Goal: Information Seeking & Learning: Check status

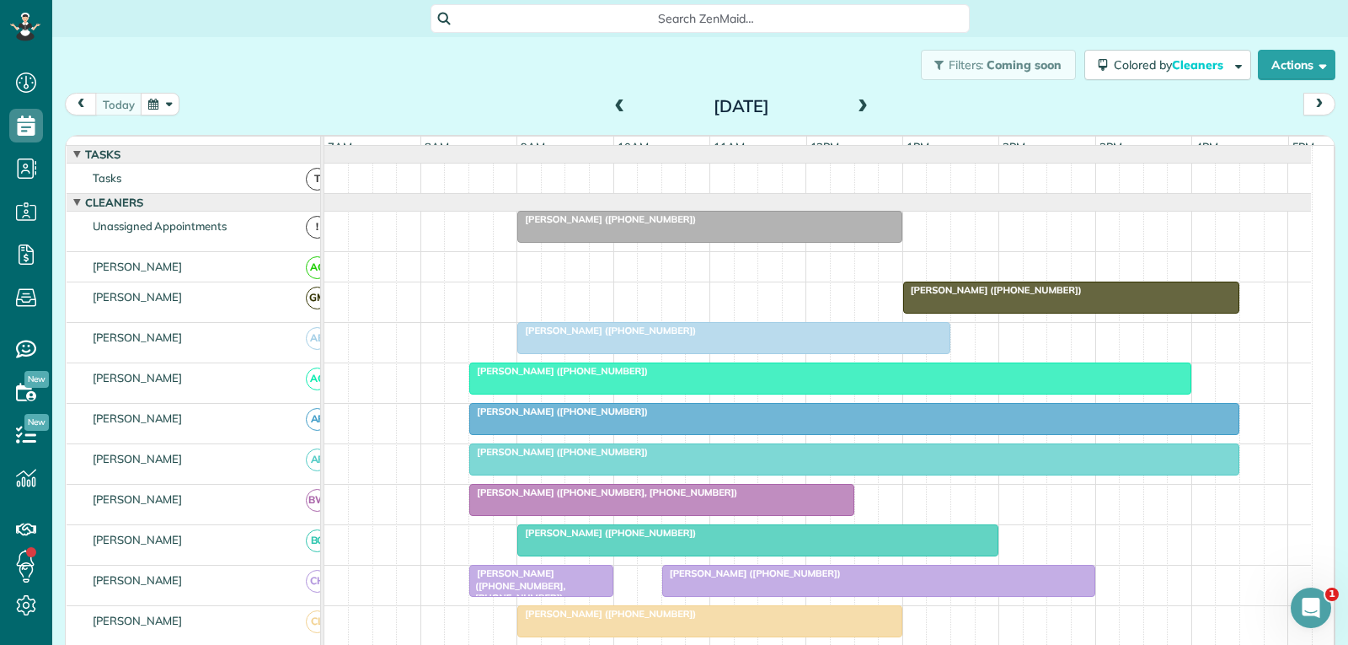
click at [751, 353] on div at bounding box center [733, 338] width 431 height 30
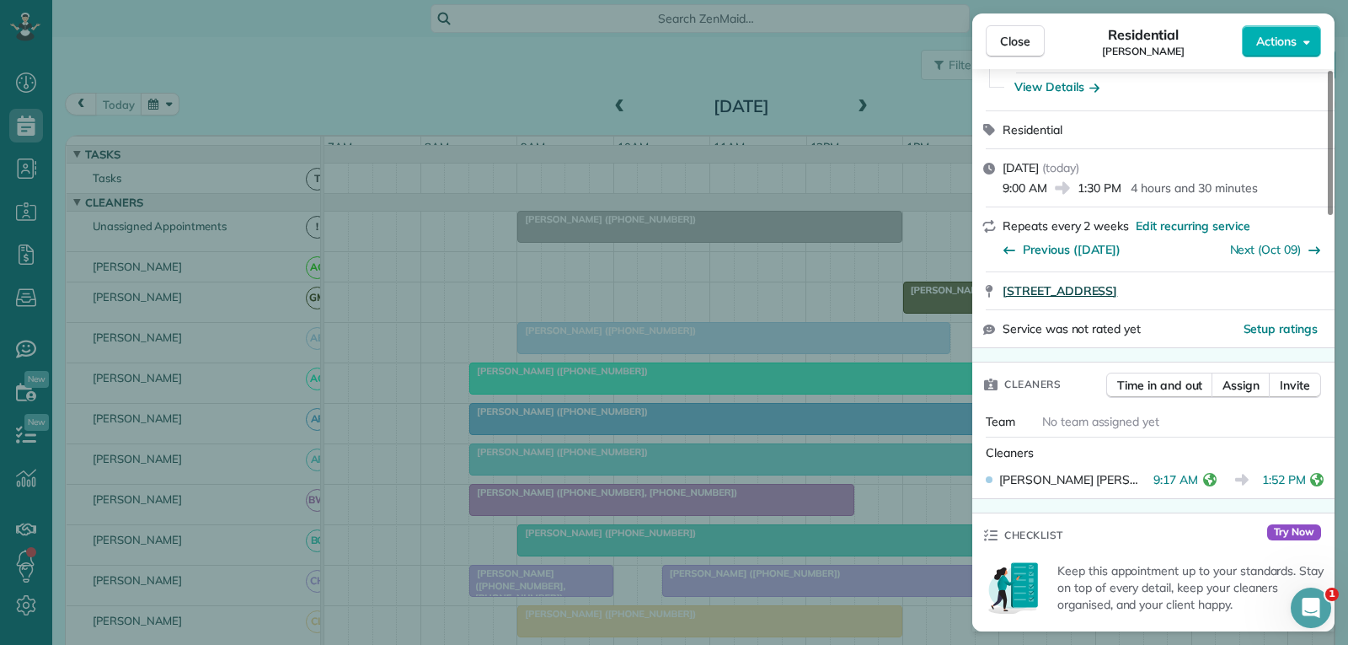
scroll to position [169, 0]
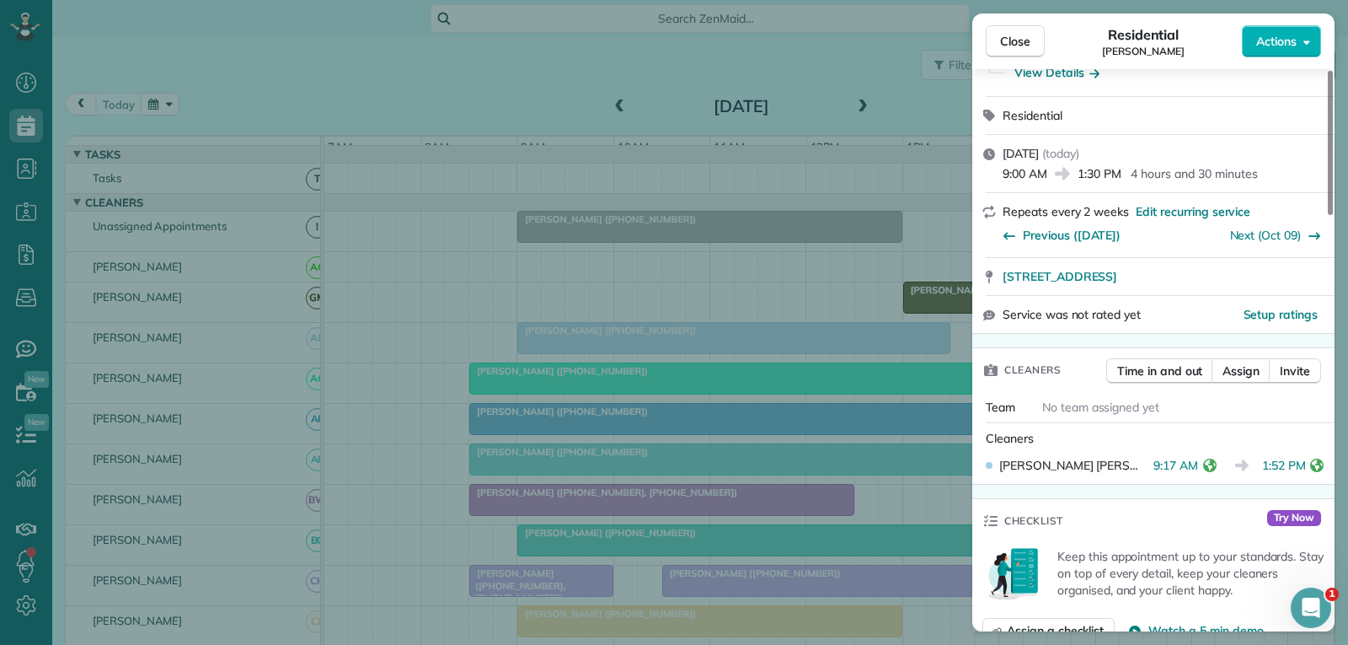
drag, startPoint x: 1021, startPoint y: 43, endPoint x: 969, endPoint y: 198, distance: 163.6
click at [1021, 43] on span "Close" at bounding box center [1015, 41] width 30 height 17
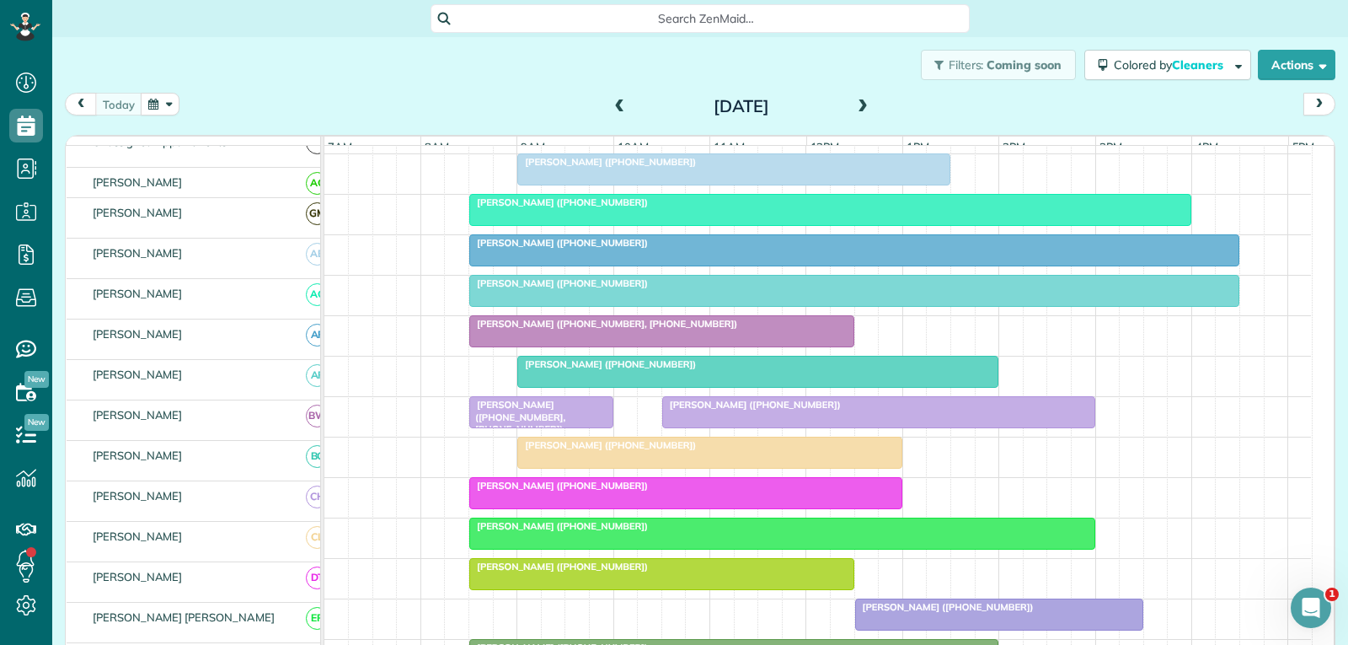
scroll to position [169, 0]
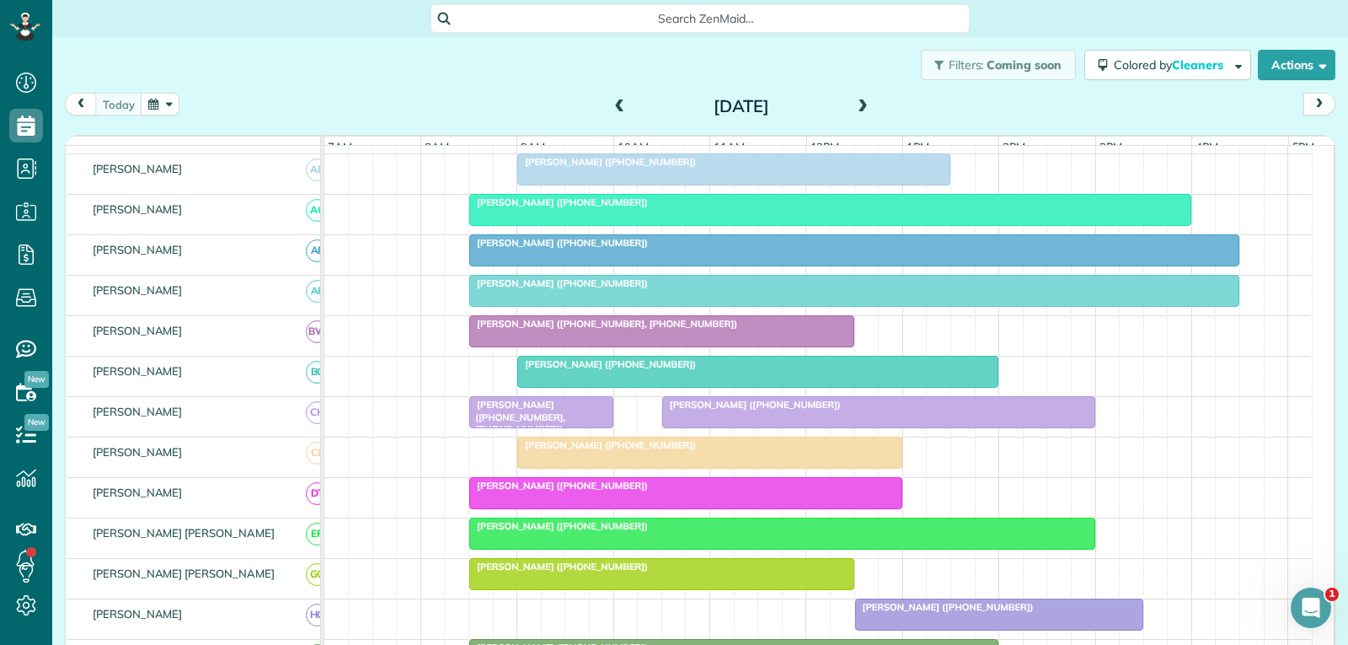
click at [938, 410] on div "[PERSON_NAME] ([PHONE_NUMBER])" at bounding box center [878, 405] width 423 height 12
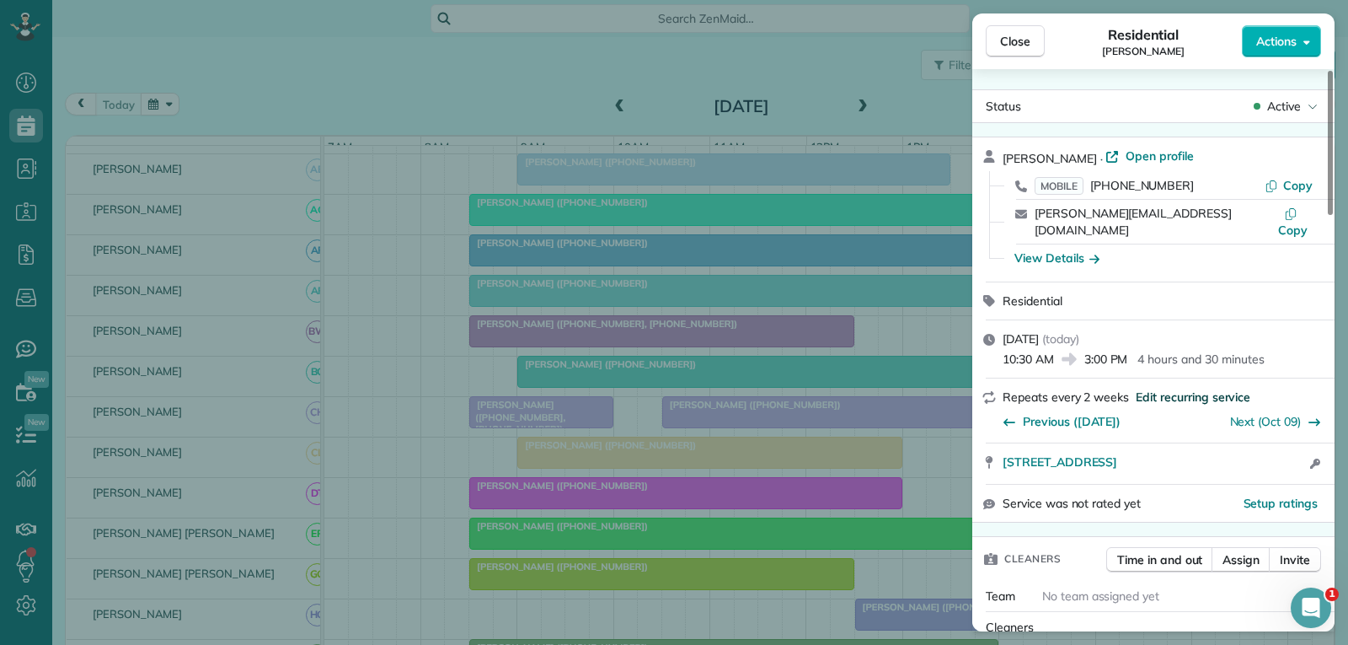
scroll to position [98, 0]
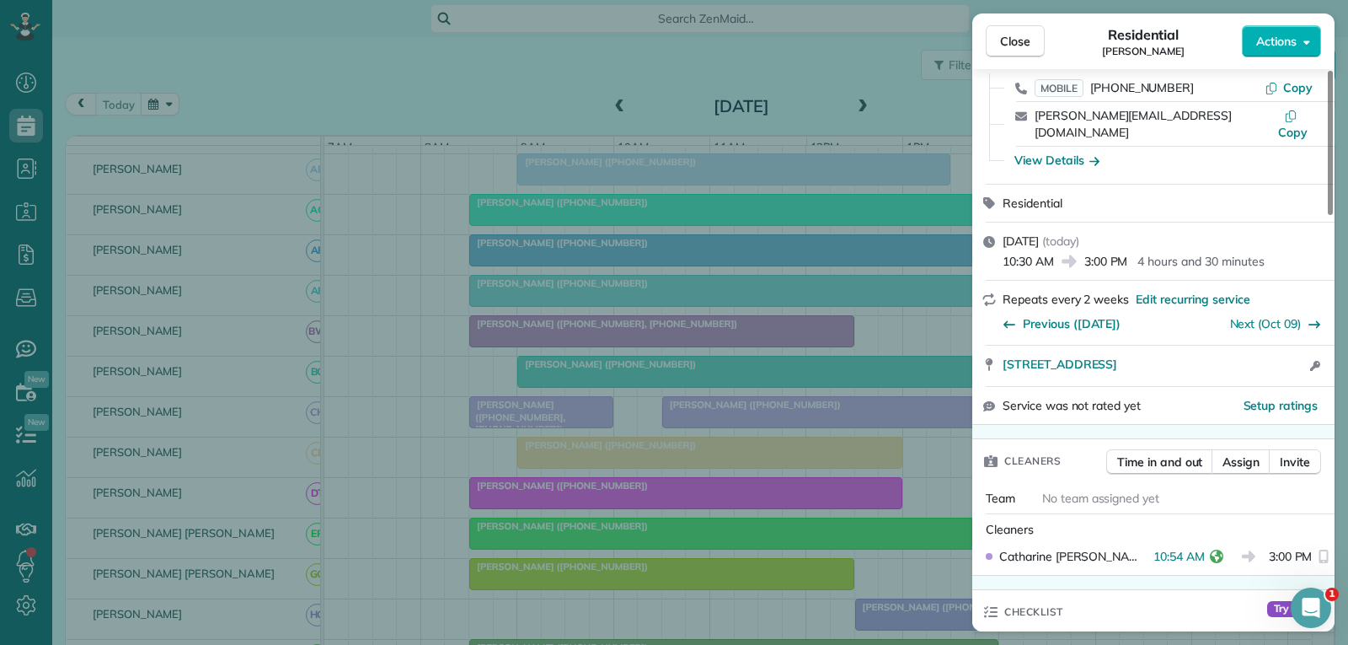
drag, startPoint x: 1023, startPoint y: 33, endPoint x: 940, endPoint y: 212, distance: 197.6
click at [1023, 34] on span "Close" at bounding box center [1015, 41] width 30 height 17
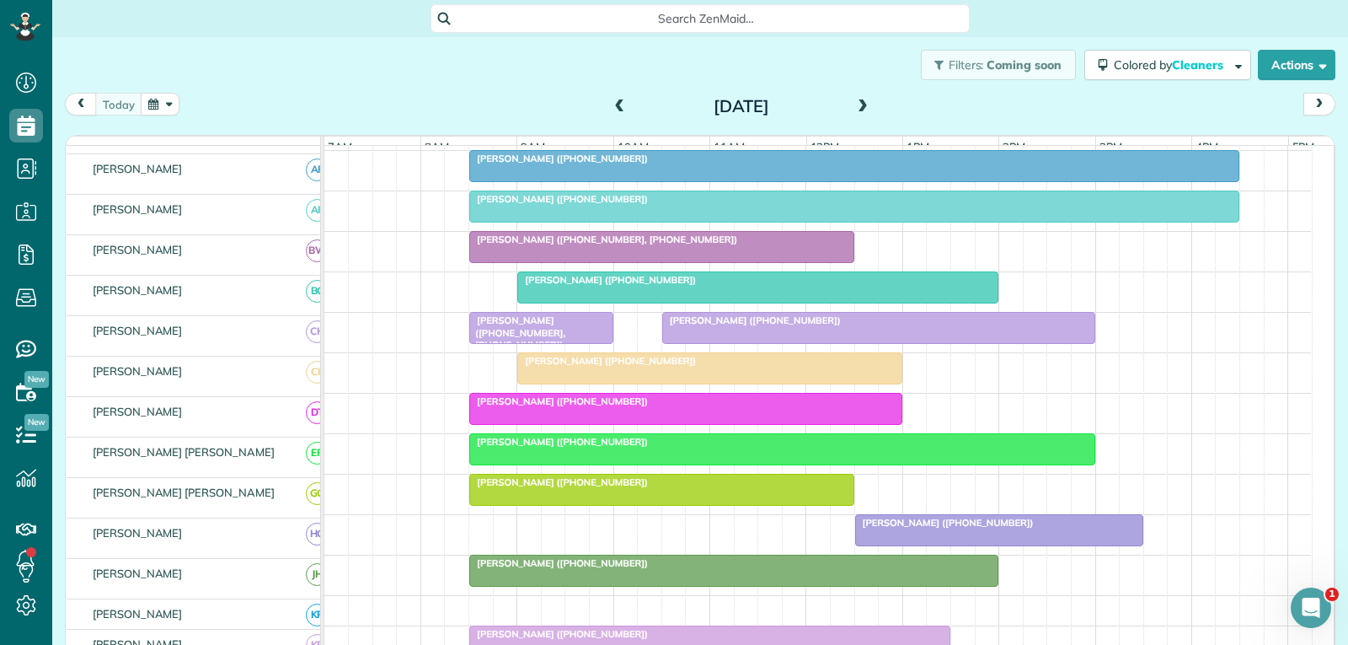
scroll to position [253, 0]
click at [755, 464] on div at bounding box center [782, 449] width 624 height 30
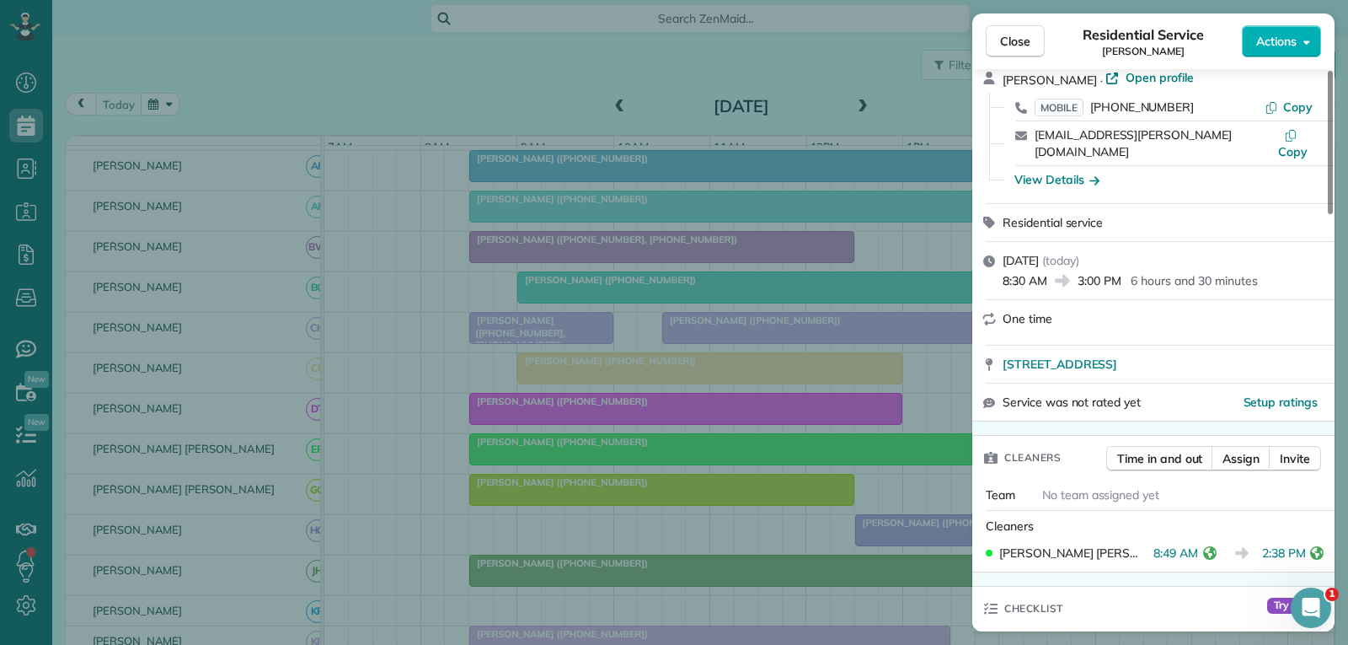
scroll to position [84, 0]
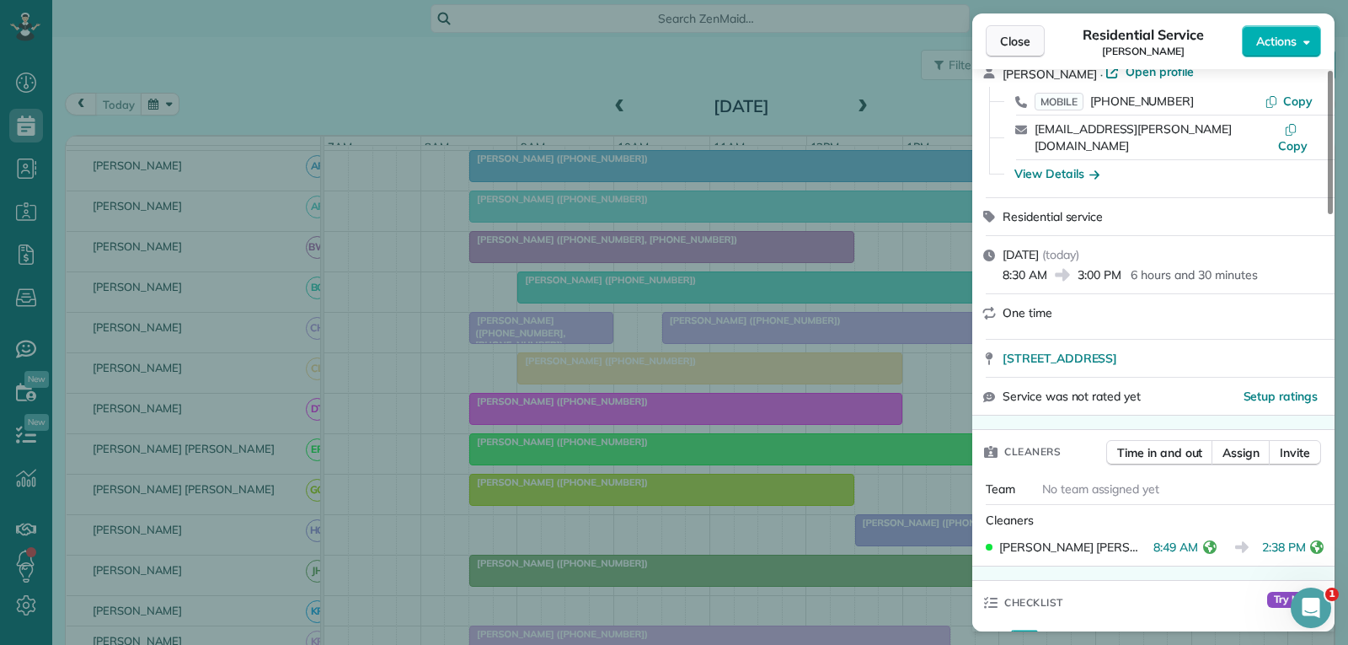
click at [1004, 36] on span "Close" at bounding box center [1015, 41] width 30 height 17
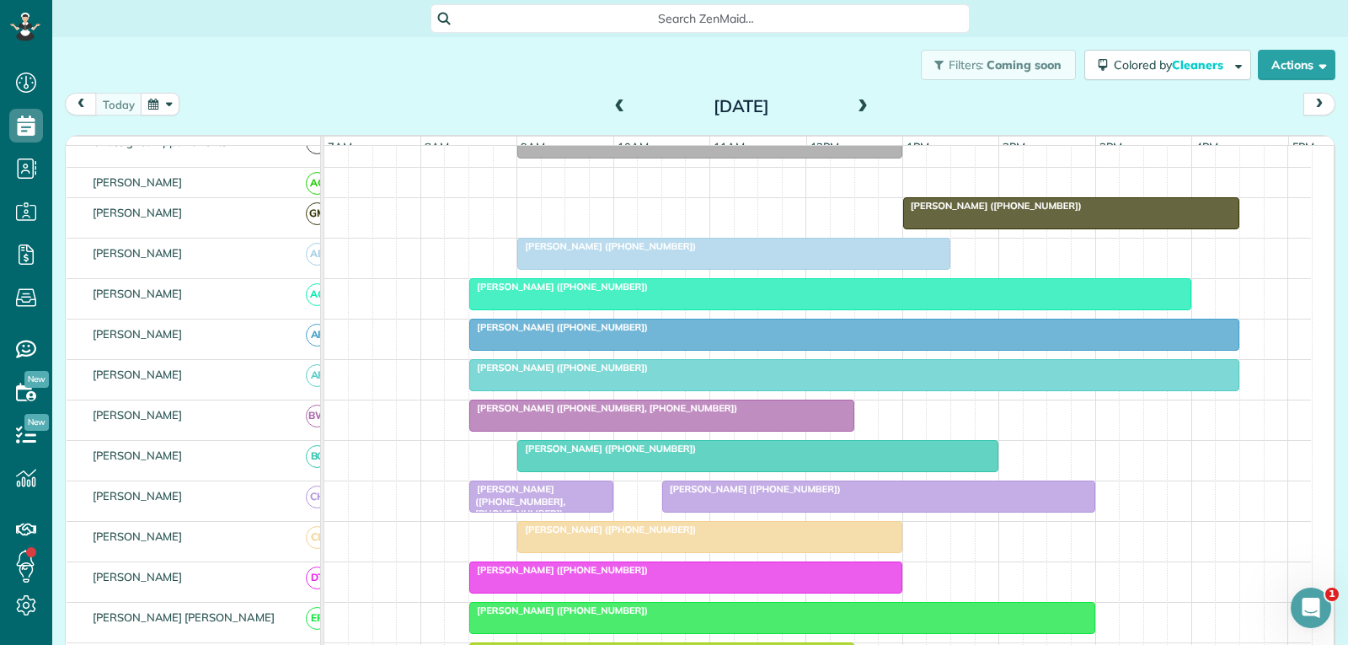
scroll to position [169, 0]
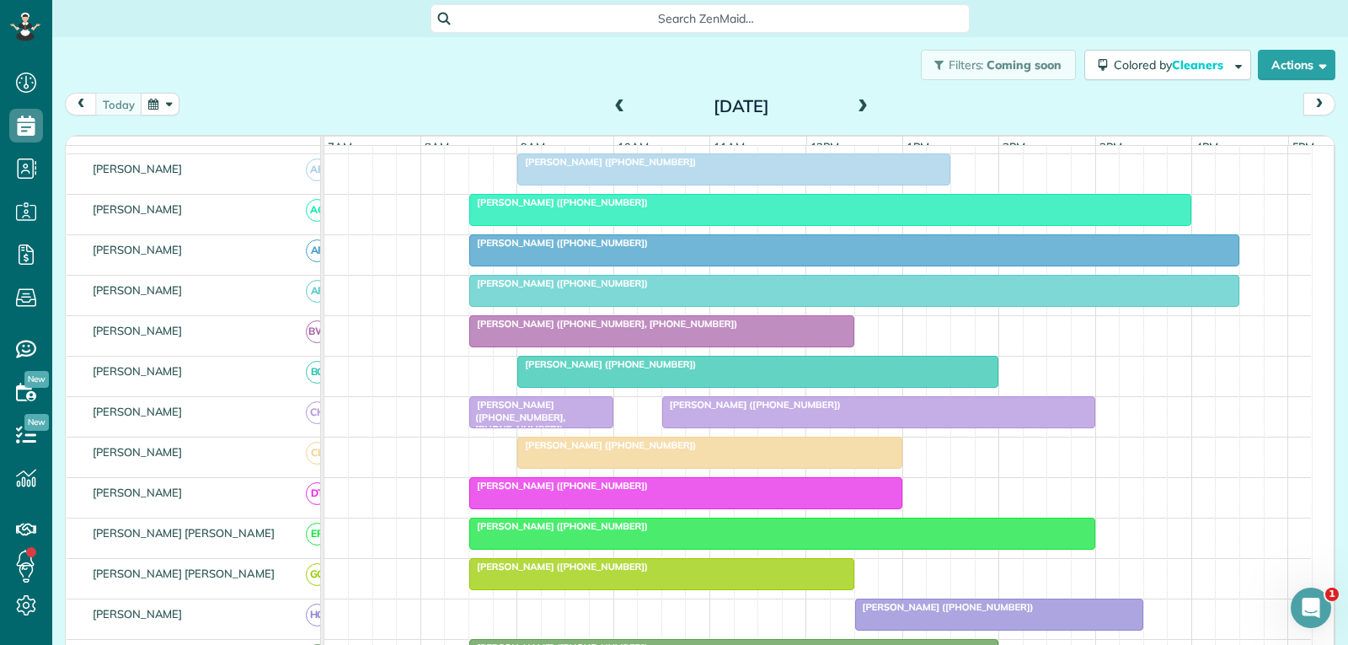
click at [786, 410] on span "[PERSON_NAME] ([PHONE_NUMBER])" at bounding box center [751, 405] width 180 height 12
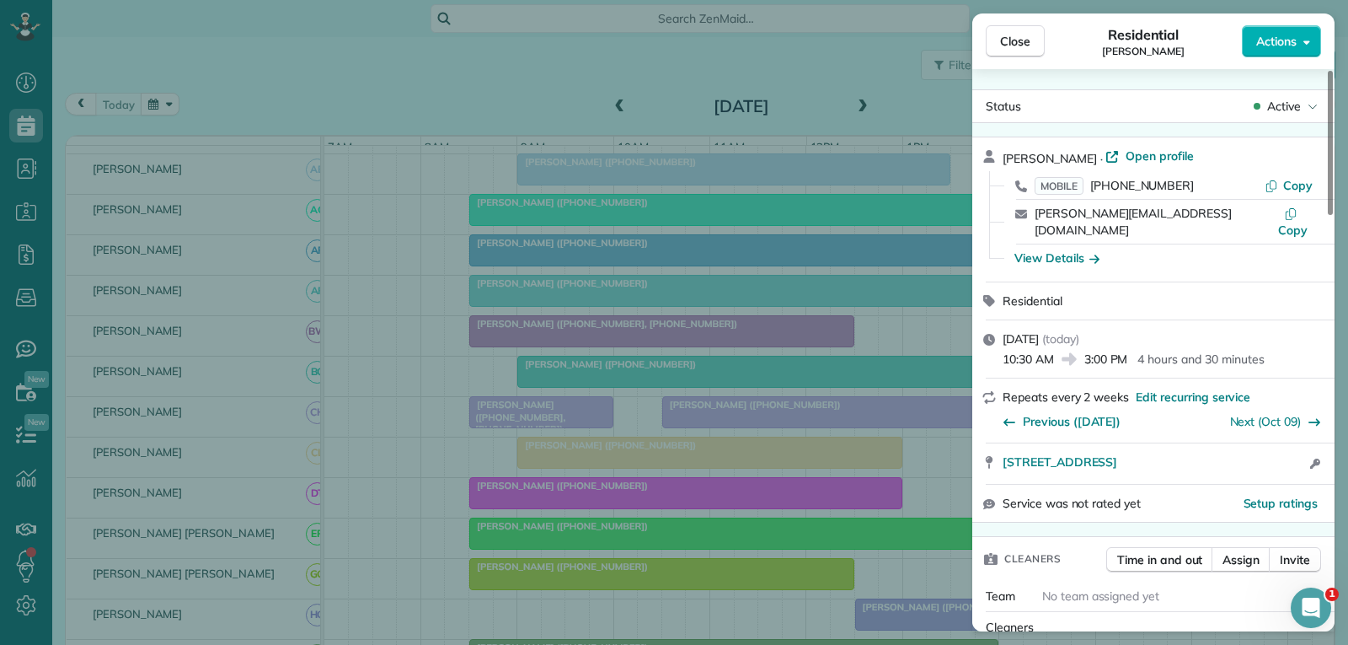
scroll to position [253, 0]
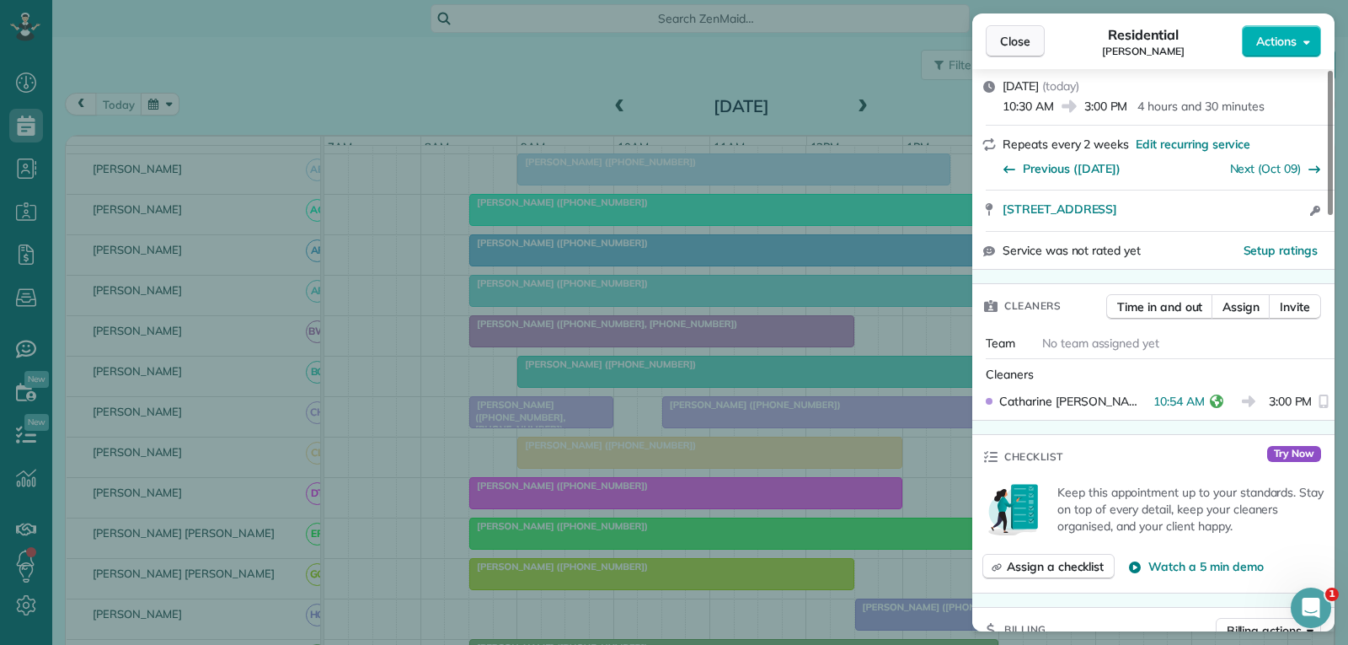
click at [1008, 44] on span "Close" at bounding box center [1015, 41] width 30 height 17
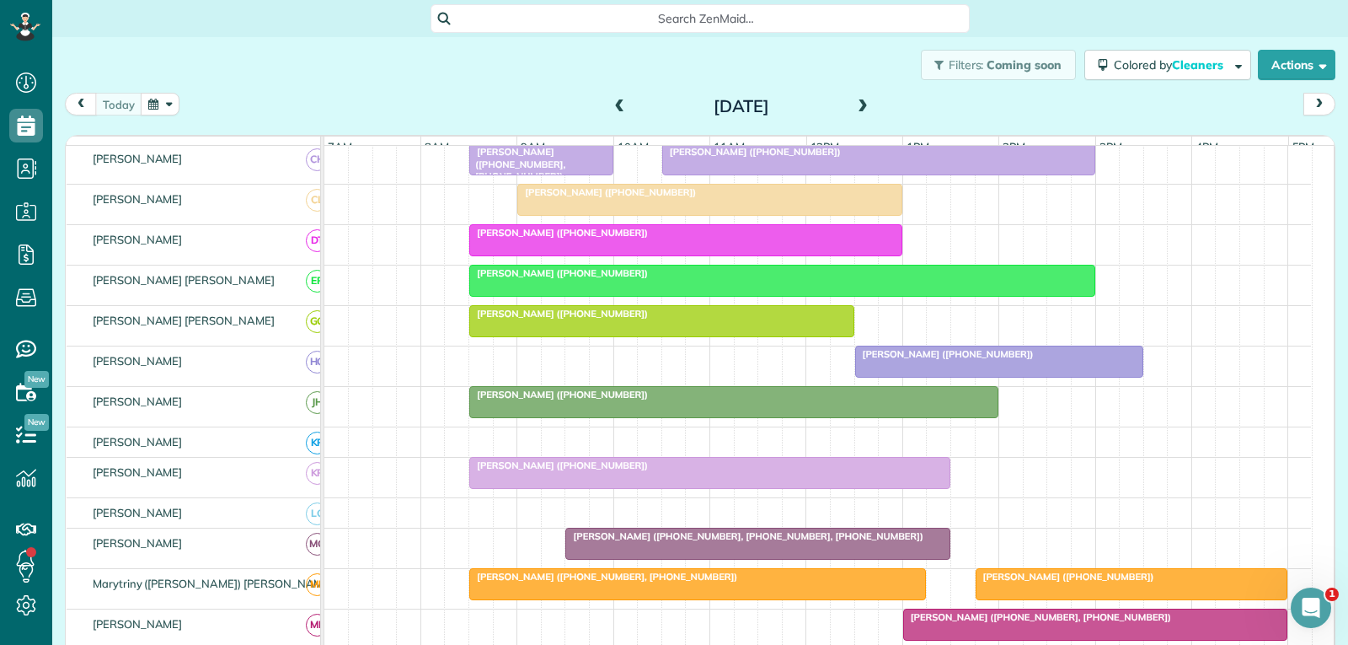
click at [993, 374] on div at bounding box center [999, 361] width 286 height 30
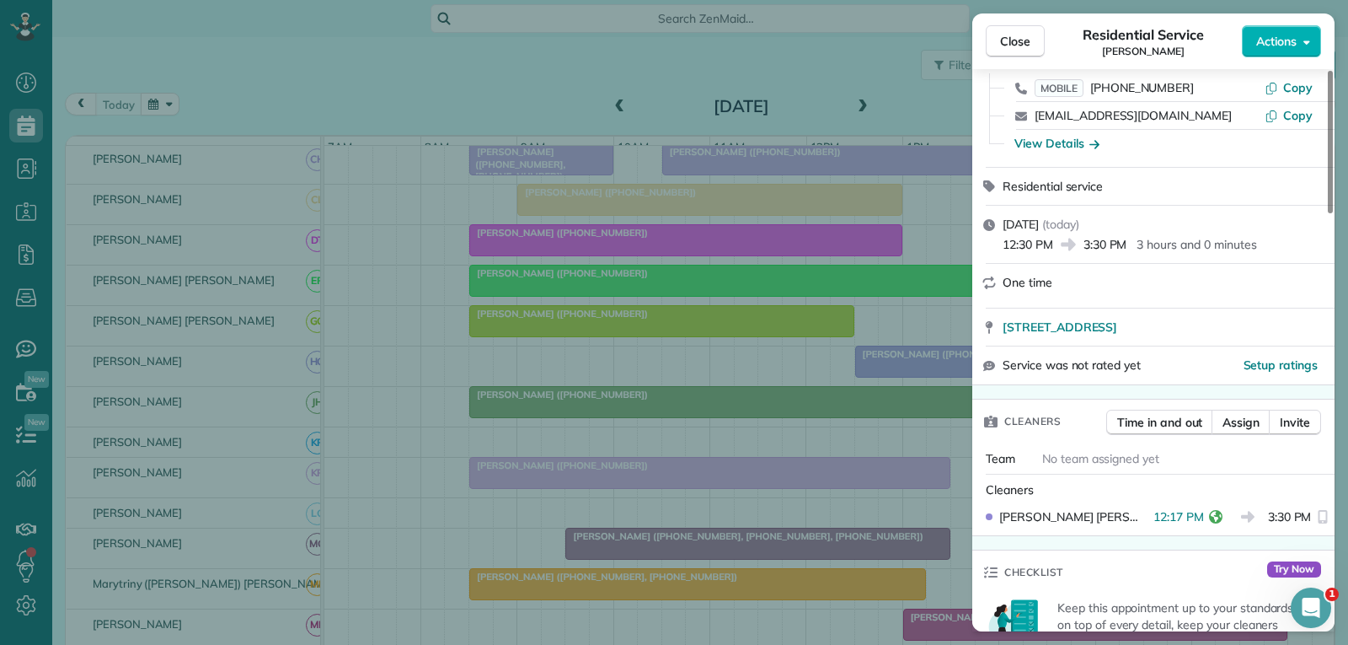
drag, startPoint x: 1008, startPoint y: 45, endPoint x: 984, endPoint y: 136, distance: 94.0
click at [1008, 45] on span "Close" at bounding box center [1015, 41] width 30 height 17
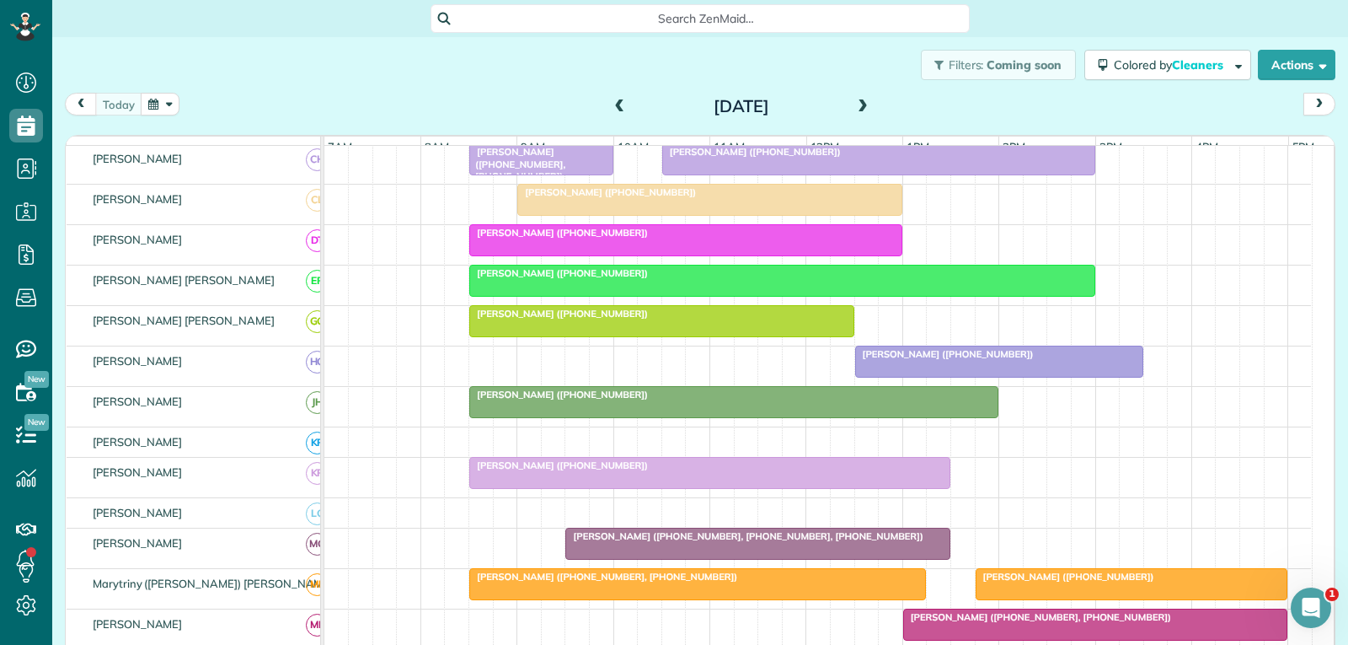
scroll to position [503, 0]
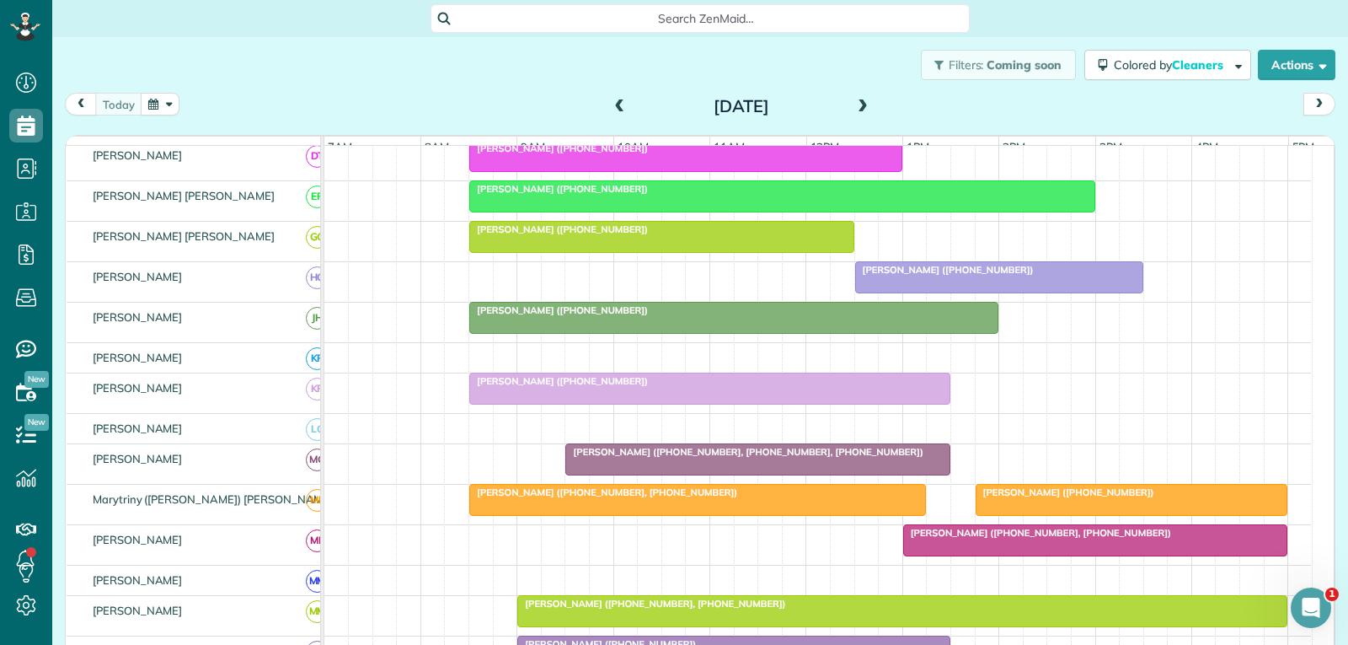
click at [809, 404] on div at bounding box center [709, 388] width 479 height 30
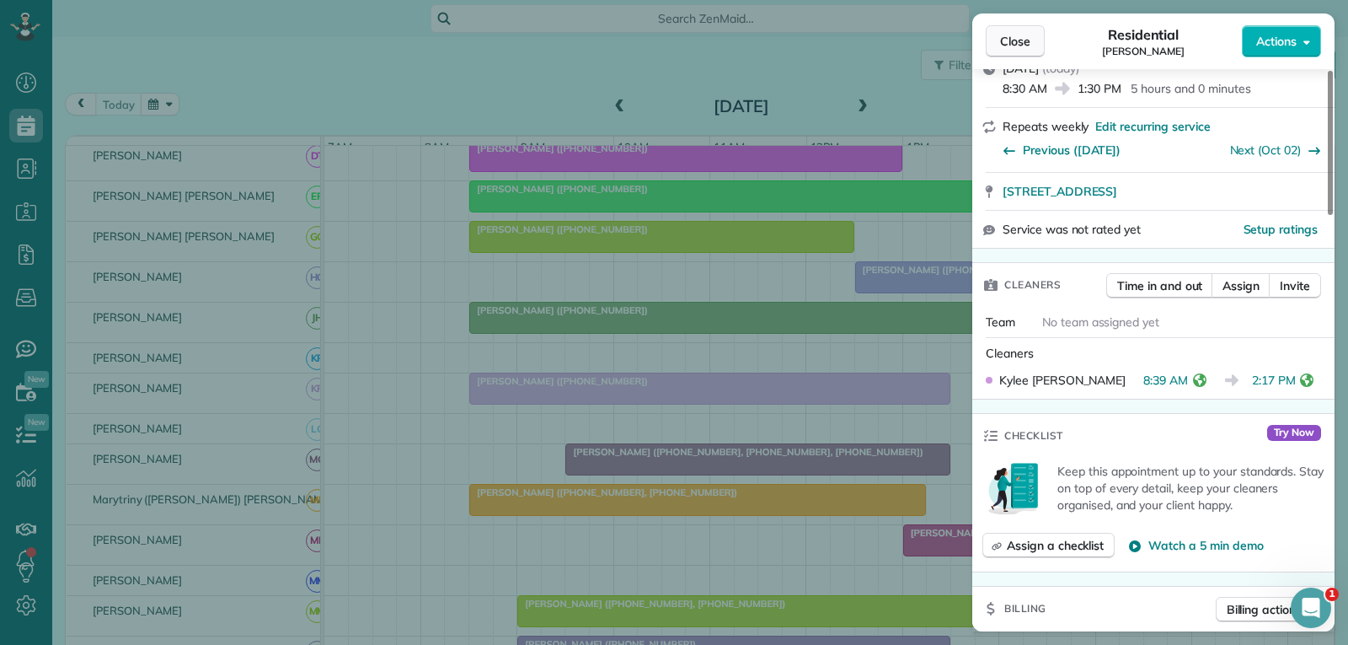
click at [994, 45] on button "Close" at bounding box center [1015, 41] width 59 height 32
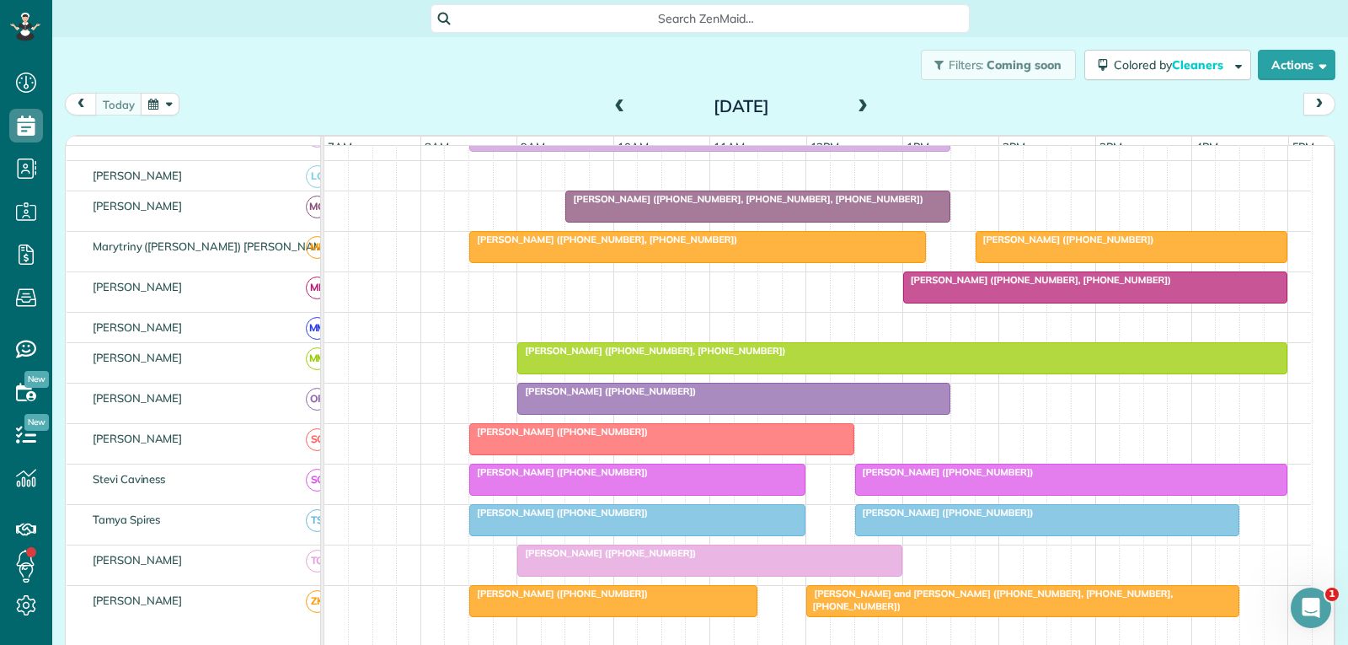
scroll to position [807, 0]
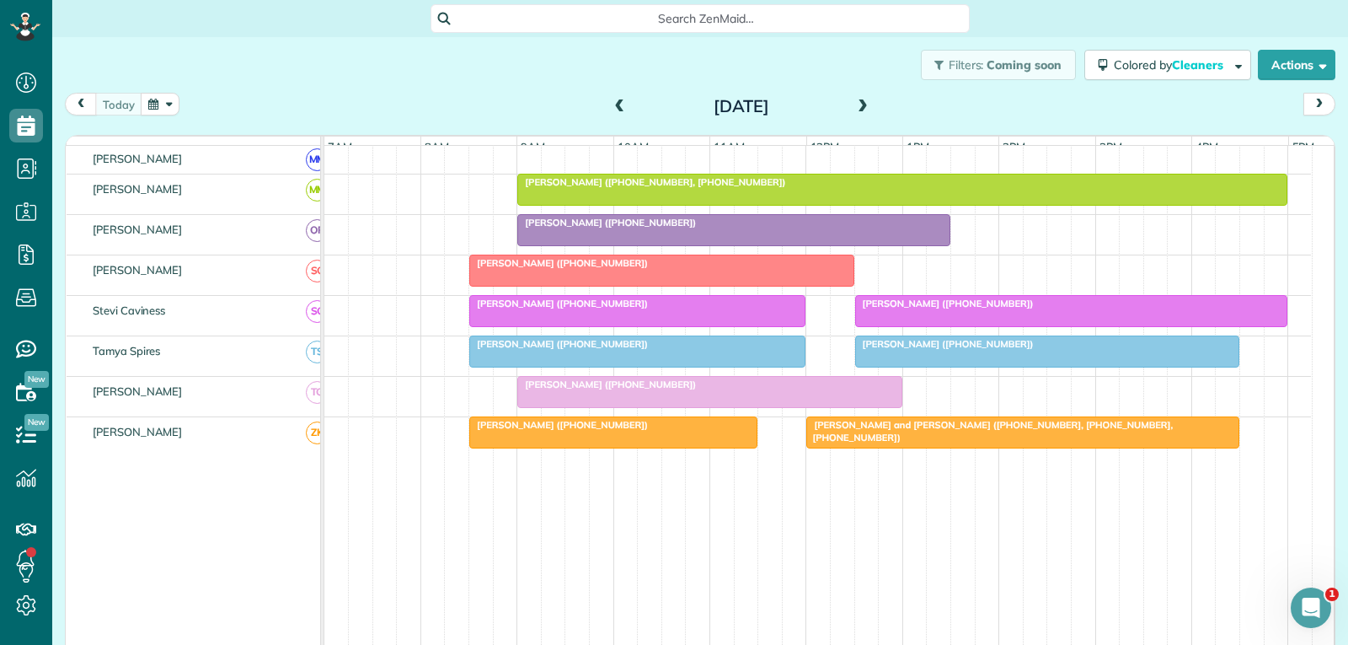
click at [767, 228] on div "[PERSON_NAME] ([PHONE_NUMBER])" at bounding box center [733, 223] width 423 height 12
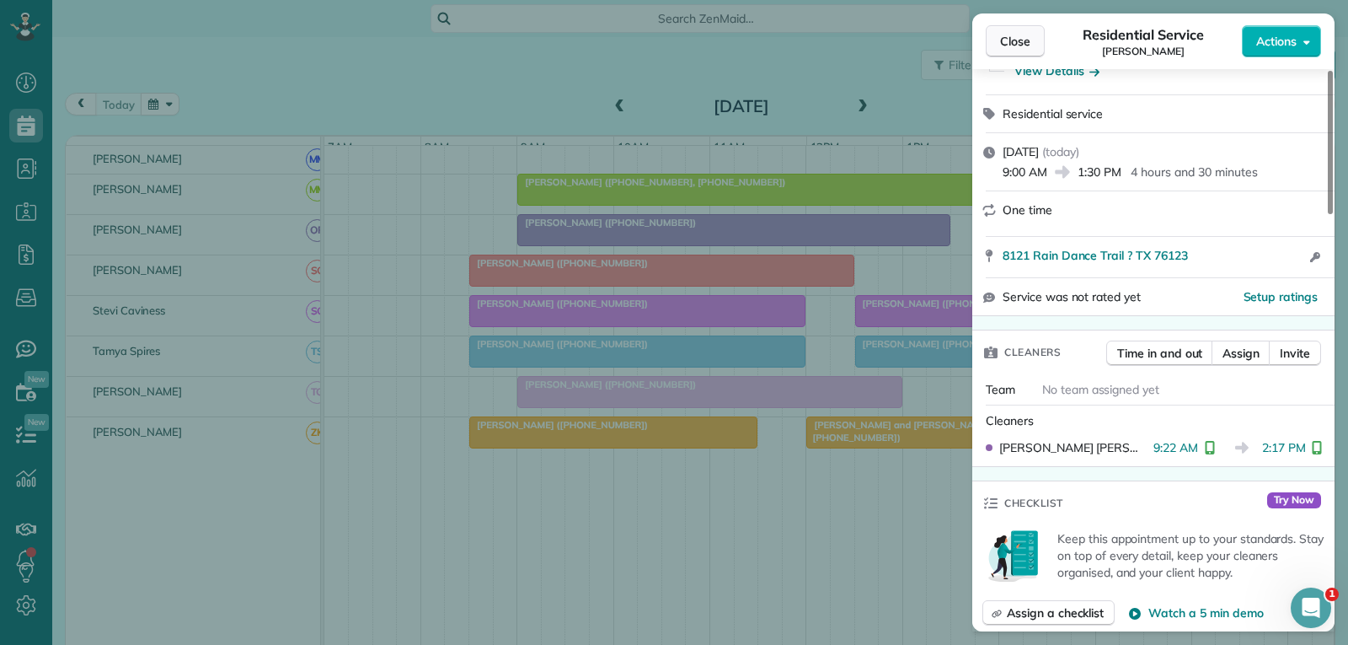
click at [1019, 41] on span "Close" at bounding box center [1015, 41] width 30 height 17
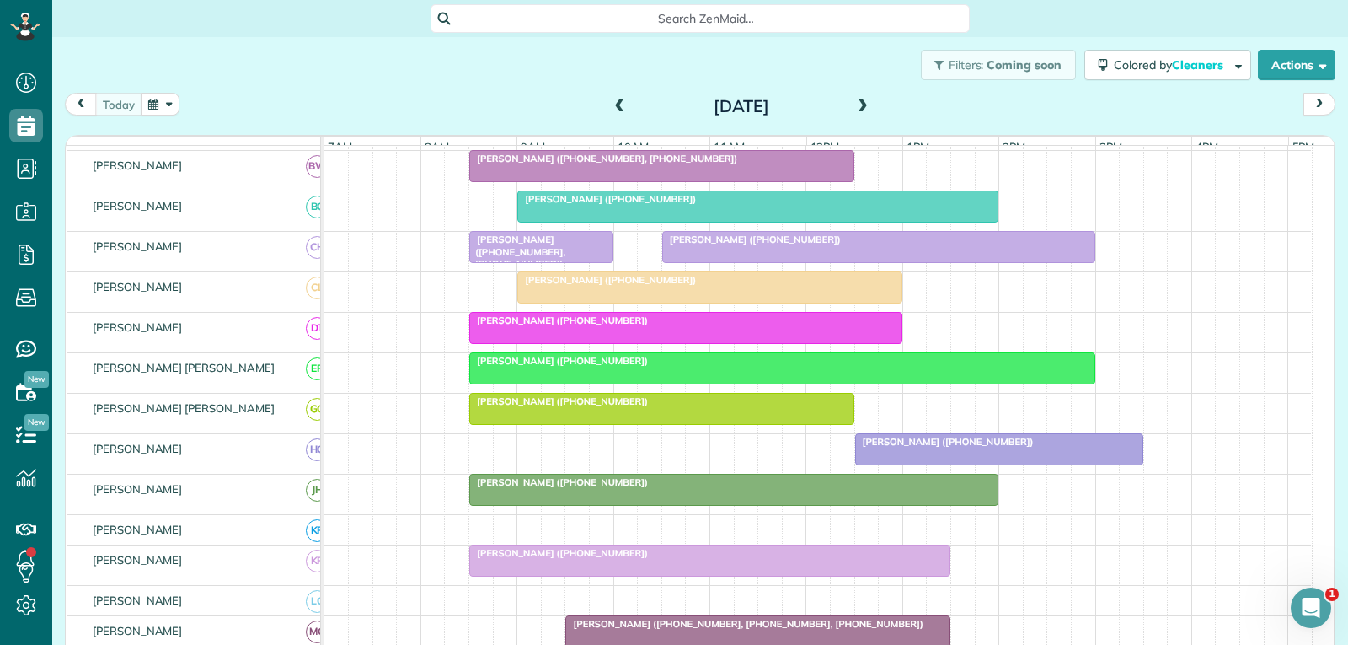
scroll to position [253, 0]
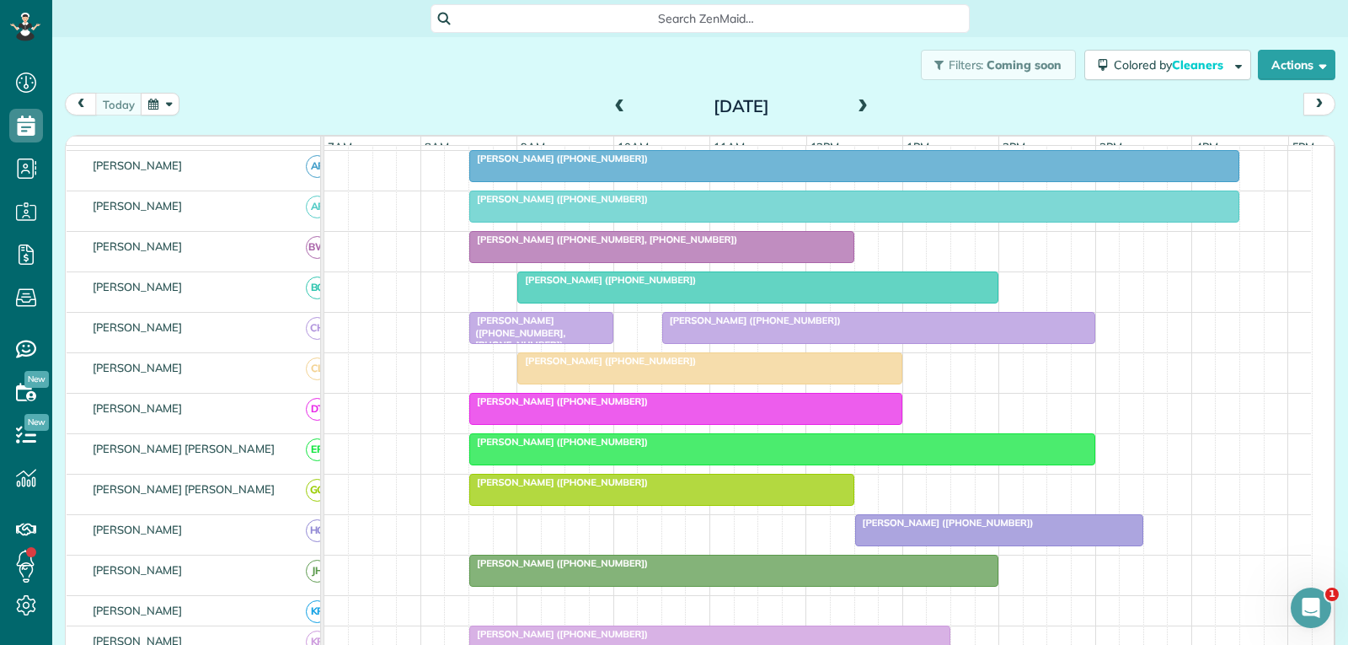
click at [786, 340] on div at bounding box center [878, 328] width 431 height 30
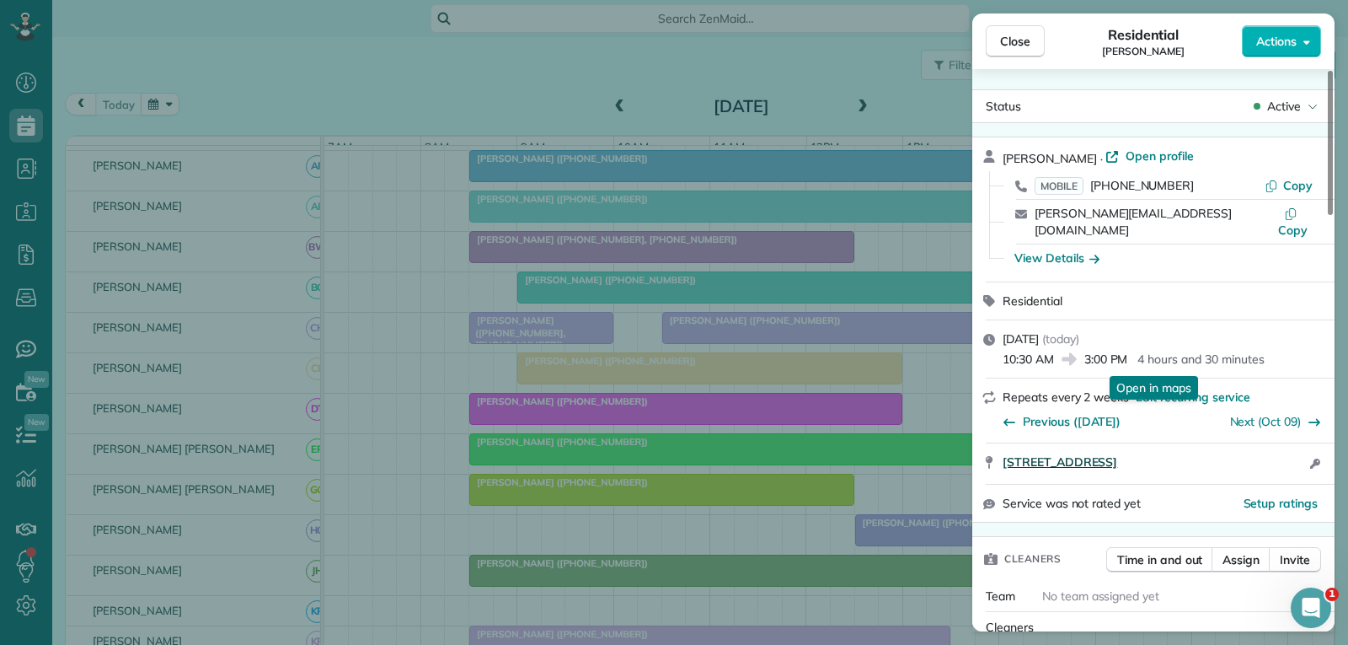
scroll to position [169, 0]
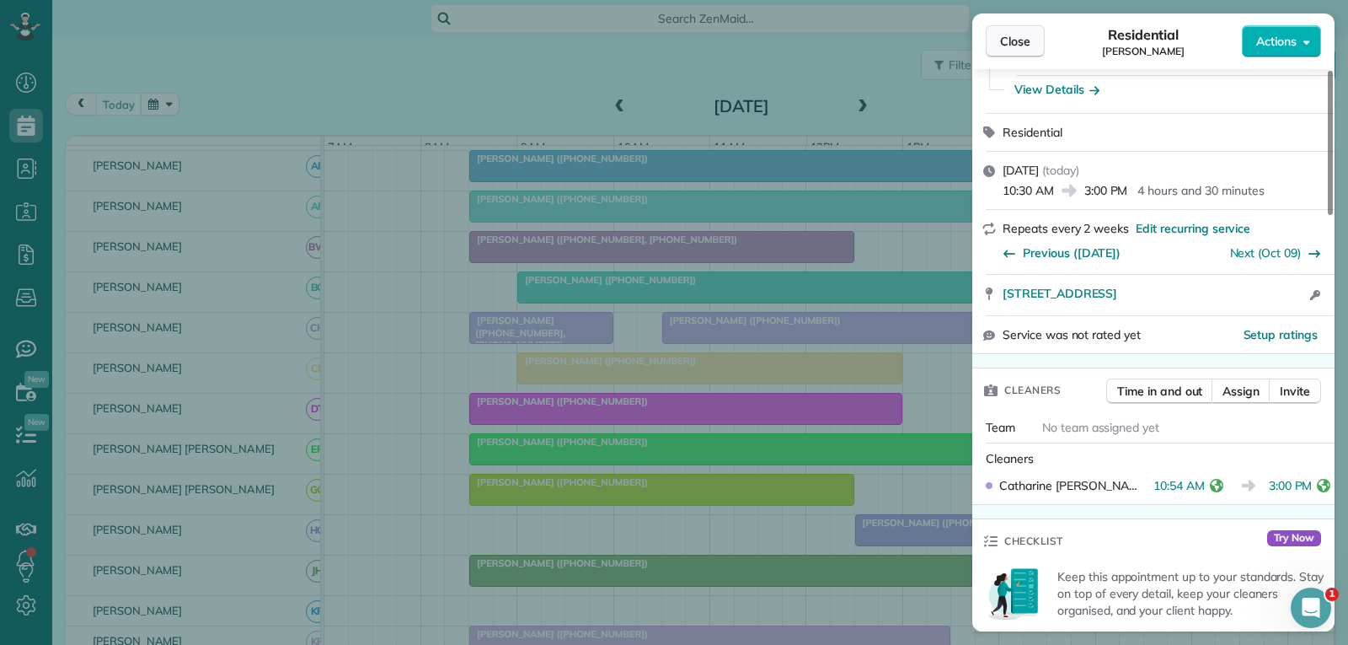
click at [1020, 42] on span "Close" at bounding box center [1015, 41] width 30 height 17
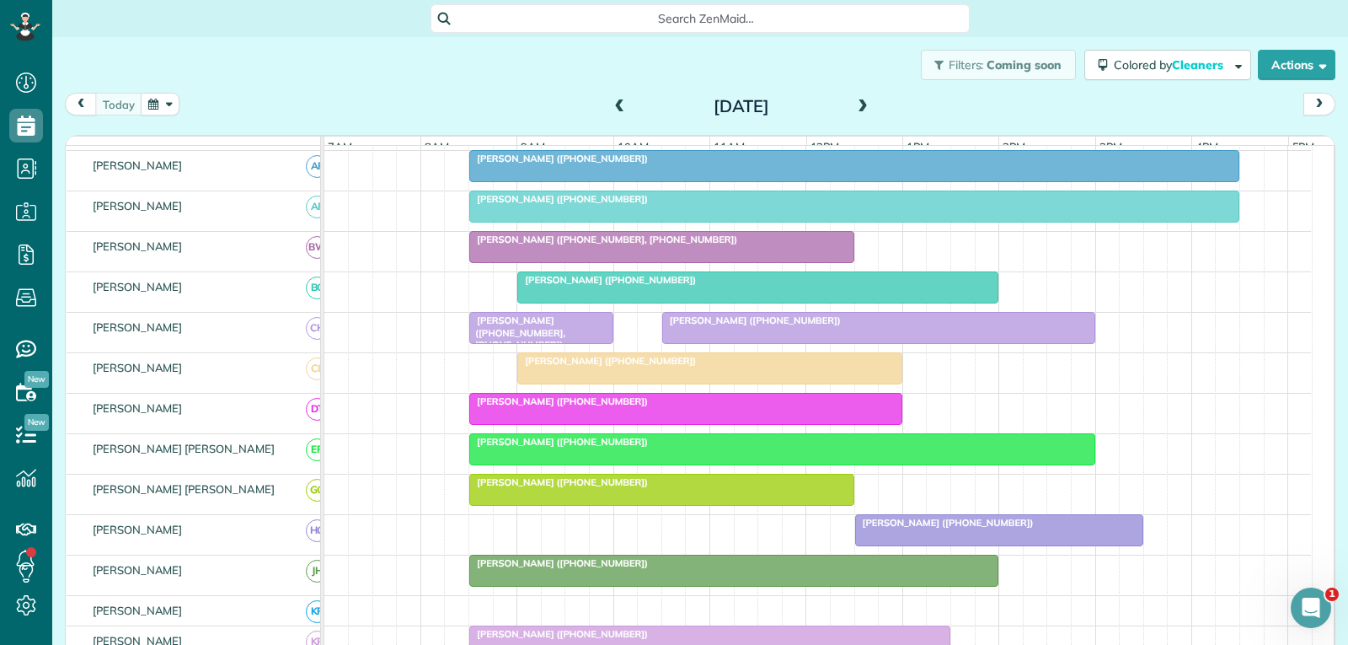
click at [1062, 545] on div at bounding box center [999, 530] width 286 height 30
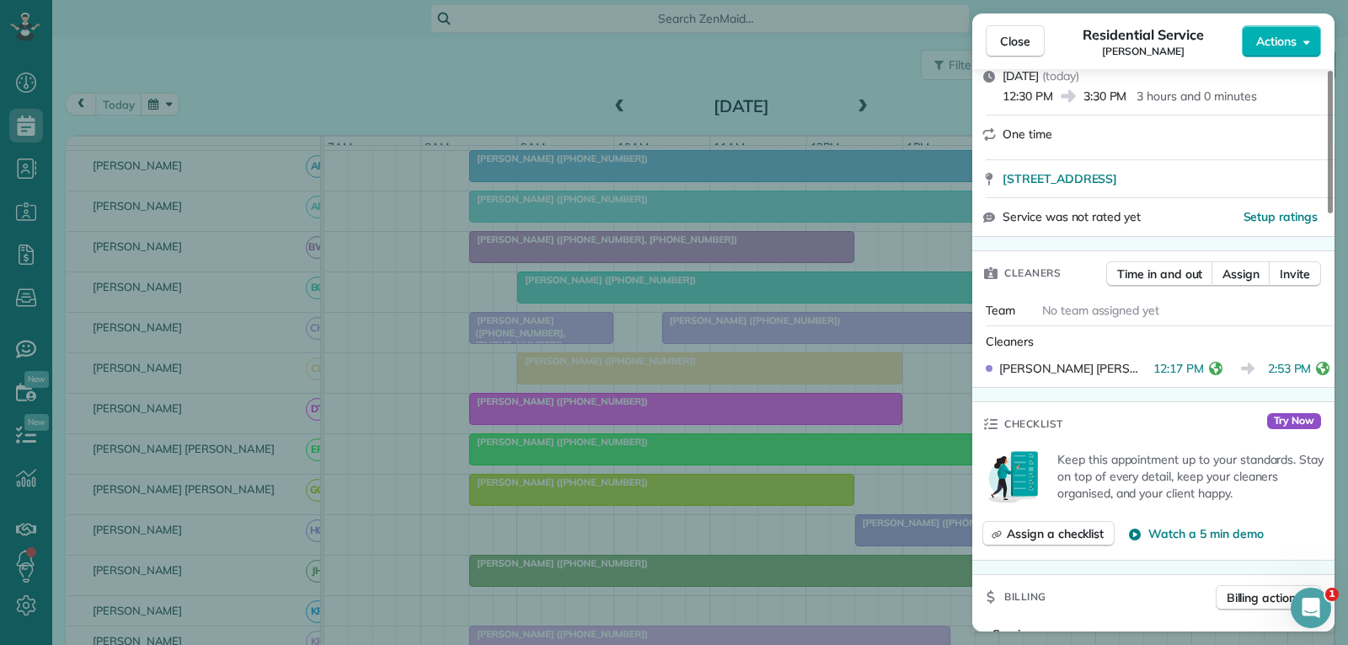
scroll to position [253, 0]
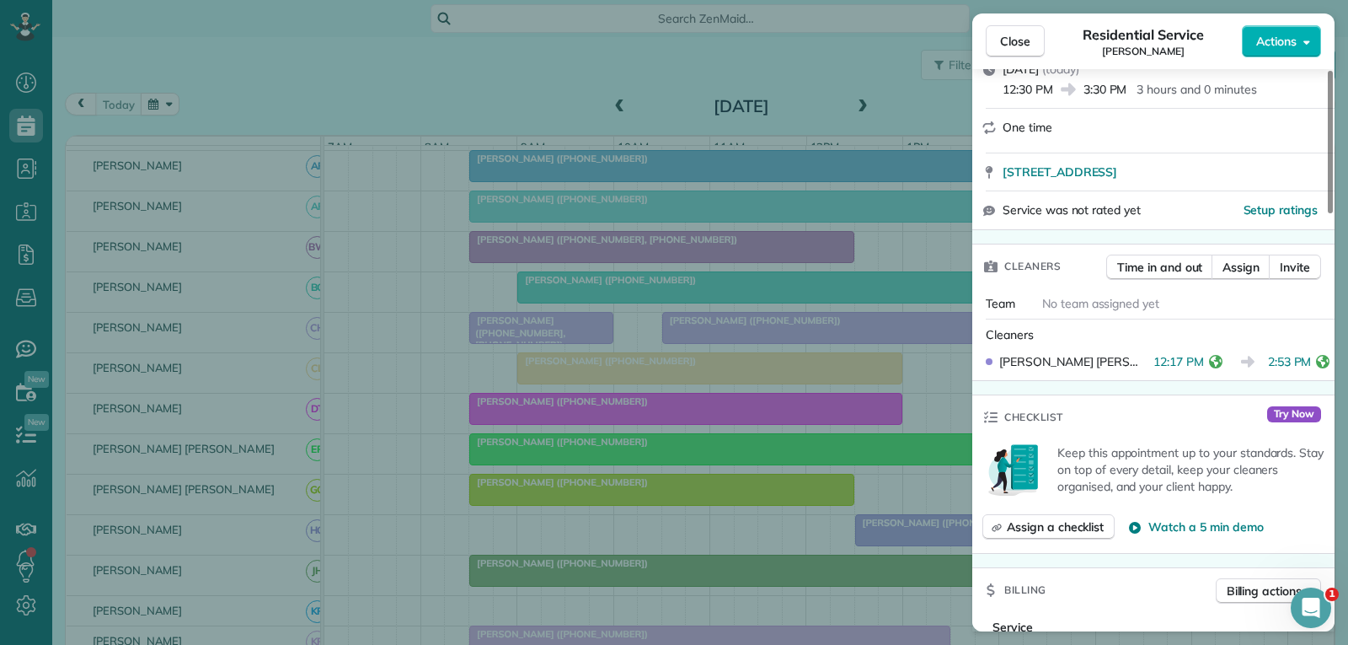
drag, startPoint x: 1026, startPoint y: 35, endPoint x: 952, endPoint y: 151, distance: 137.9
click at [1026, 35] on span "Close" at bounding box center [1015, 41] width 30 height 17
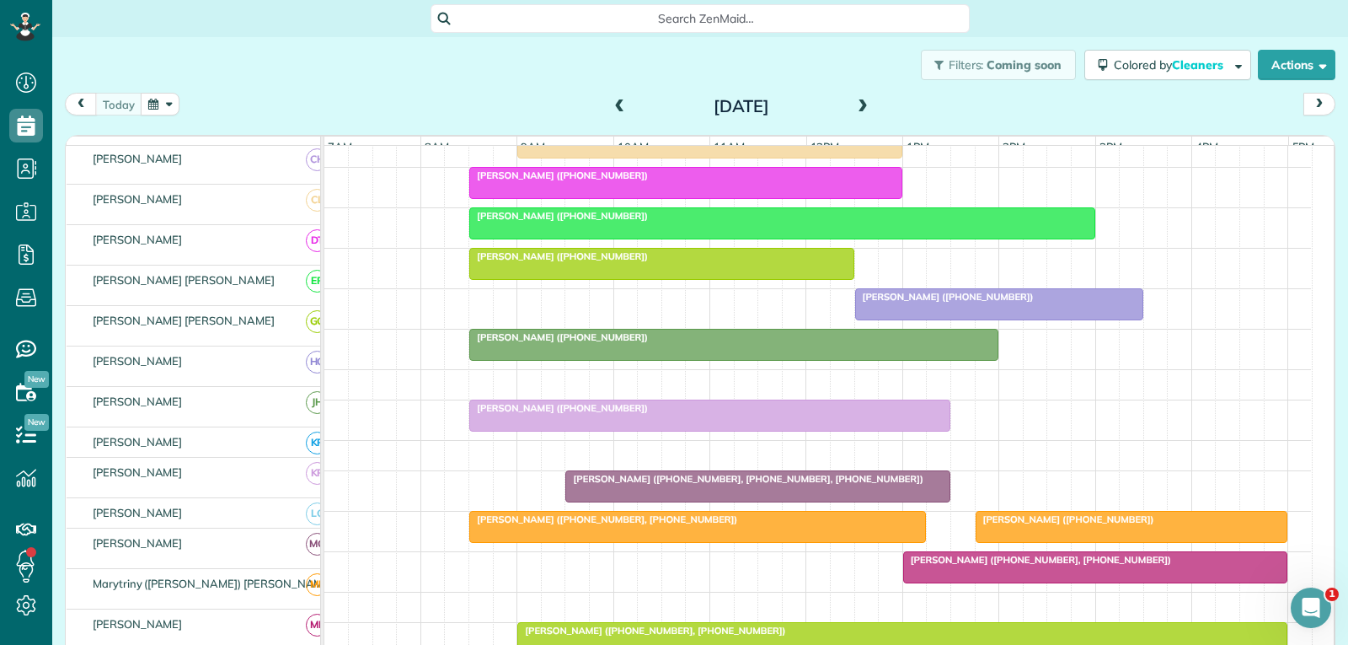
scroll to position [506, 0]
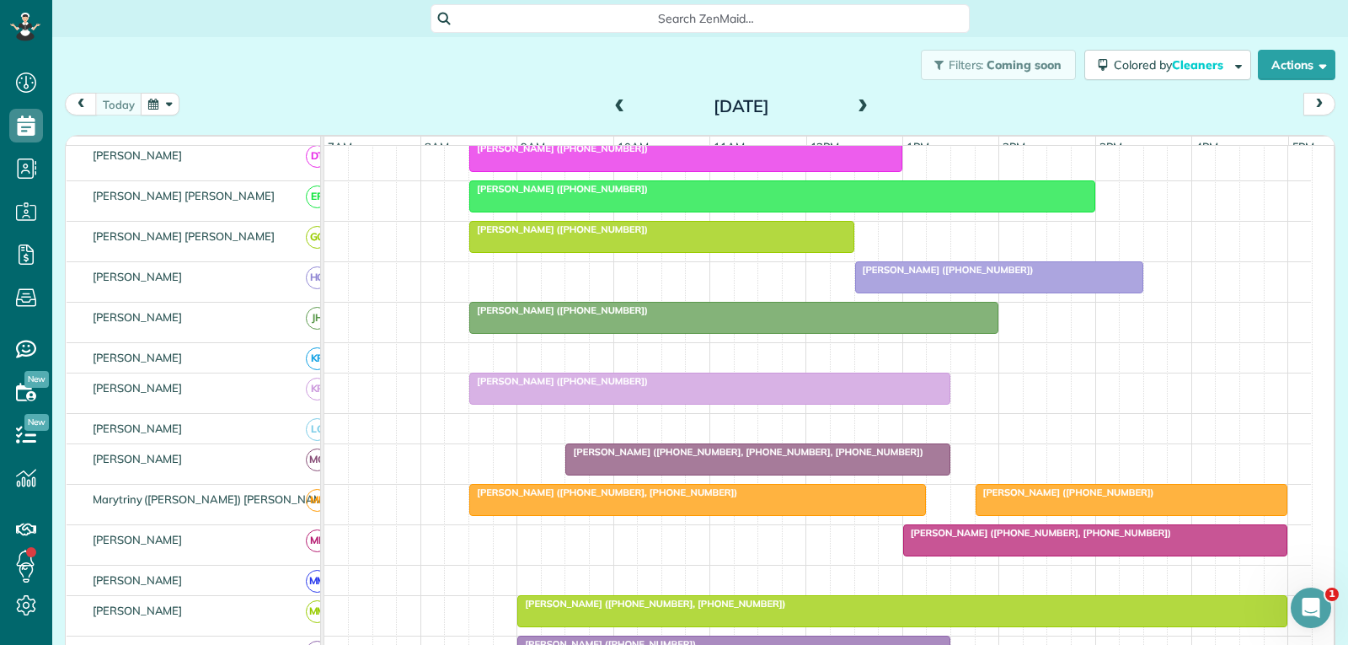
click at [1053, 515] on div at bounding box center [1132, 499] width 311 height 30
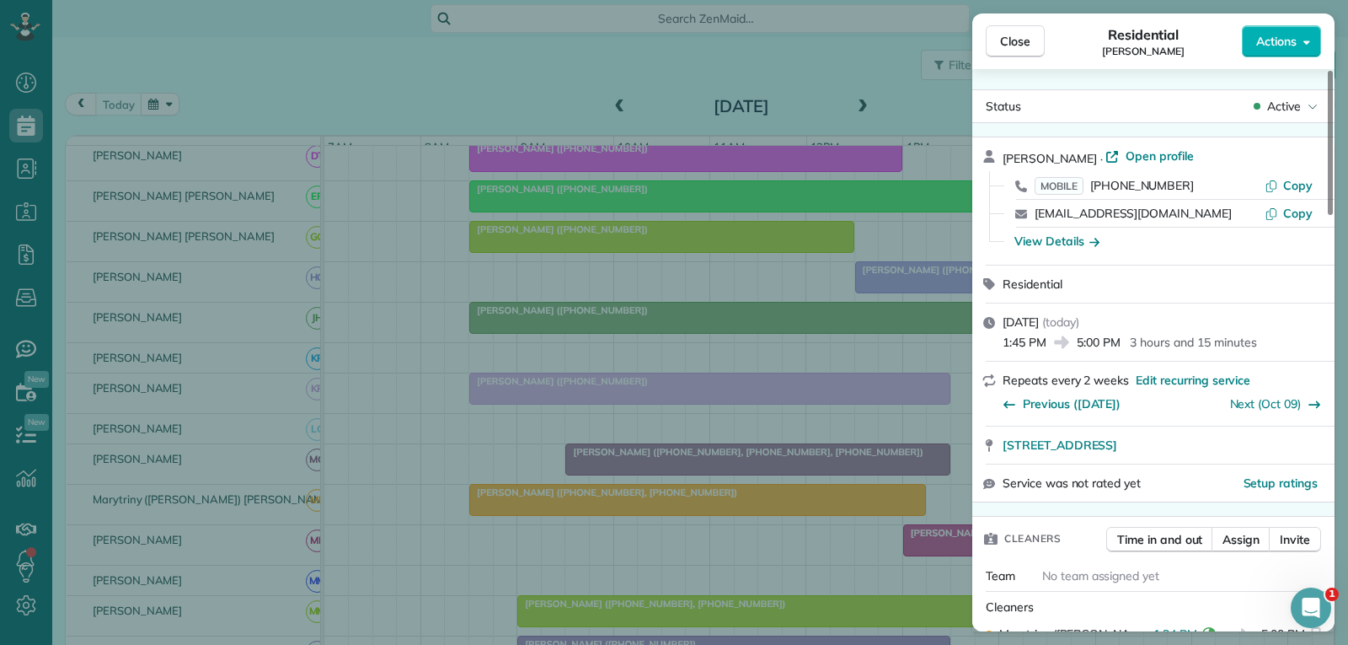
scroll to position [84, 0]
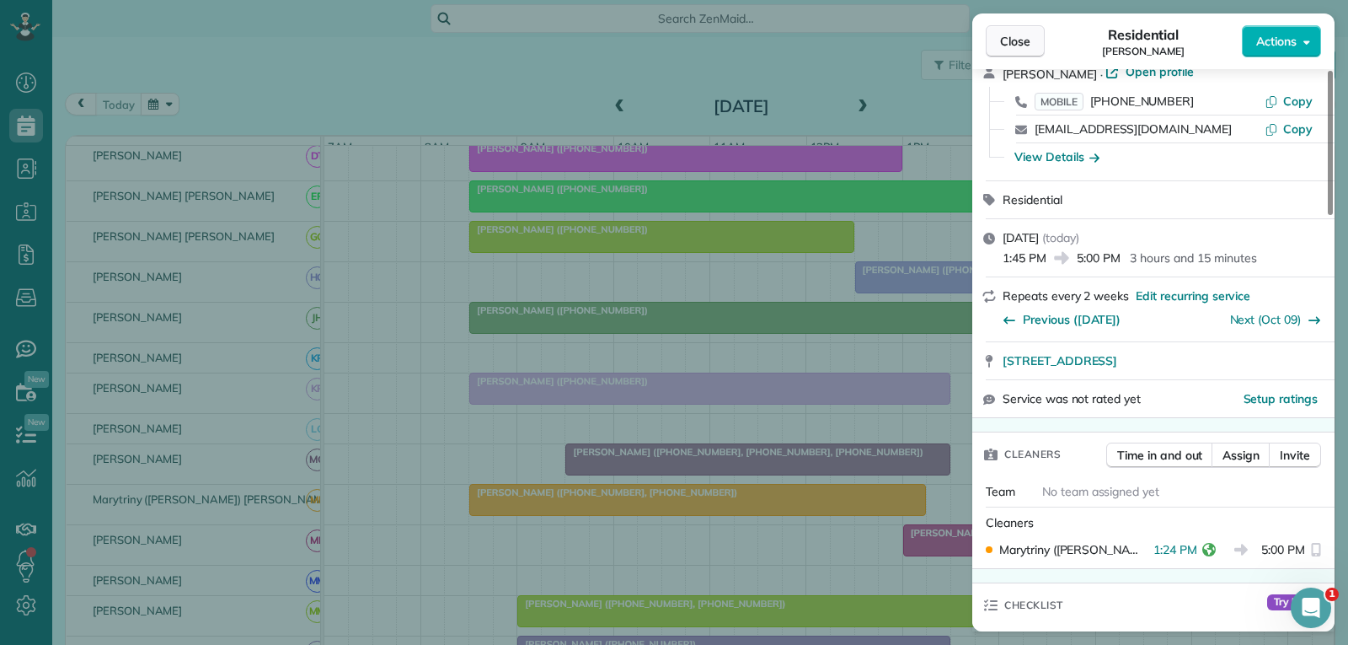
click at [1025, 42] on span "Close" at bounding box center [1015, 41] width 30 height 17
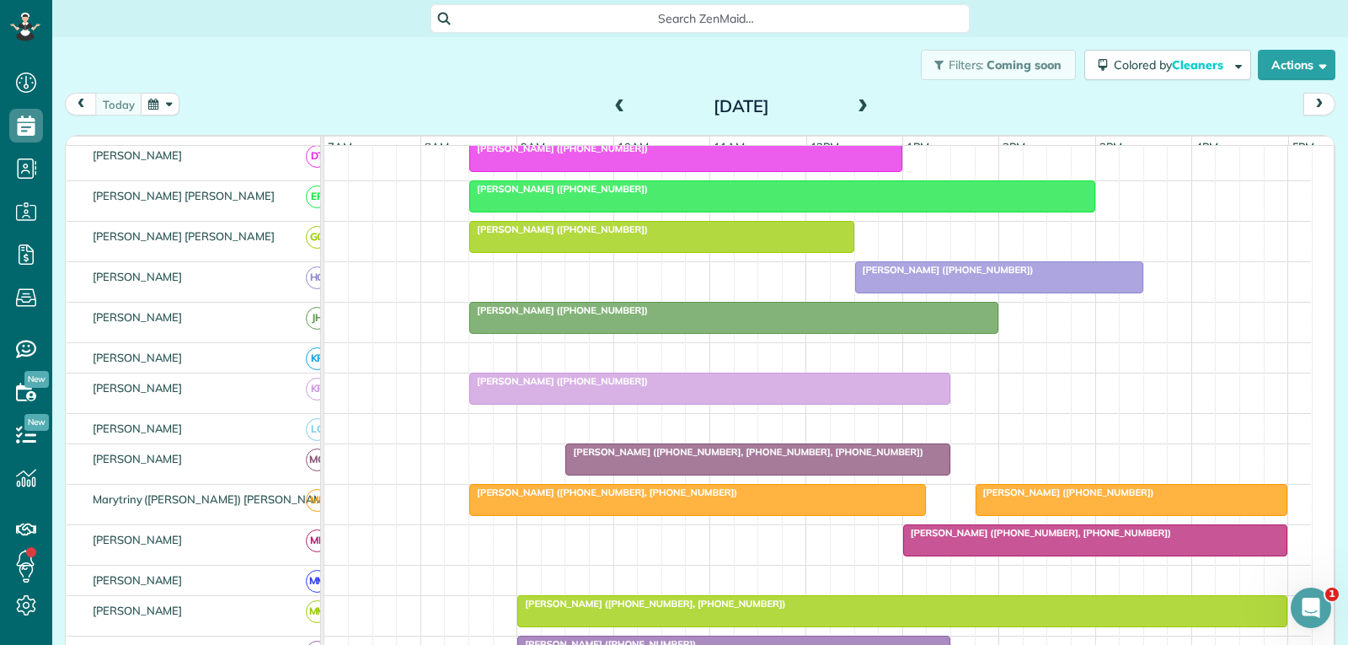
scroll to position [590, 0]
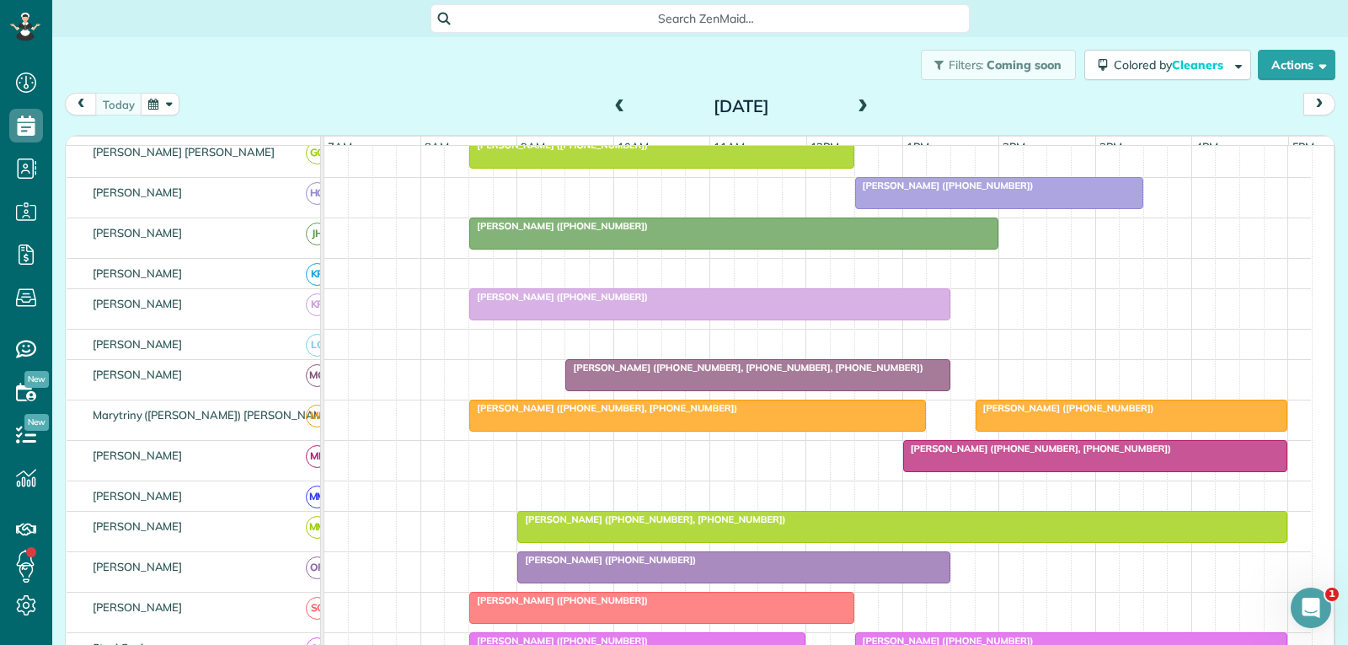
click at [1111, 471] on div at bounding box center [1095, 456] width 383 height 30
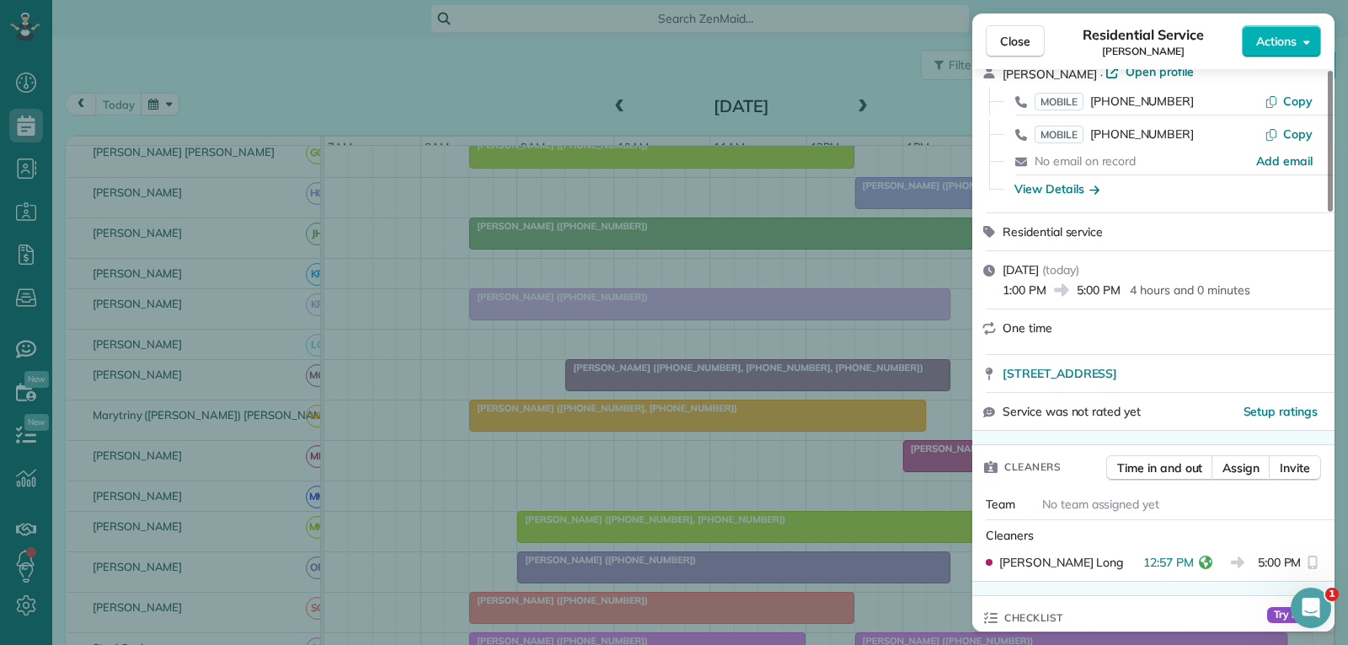
scroll to position [169, 0]
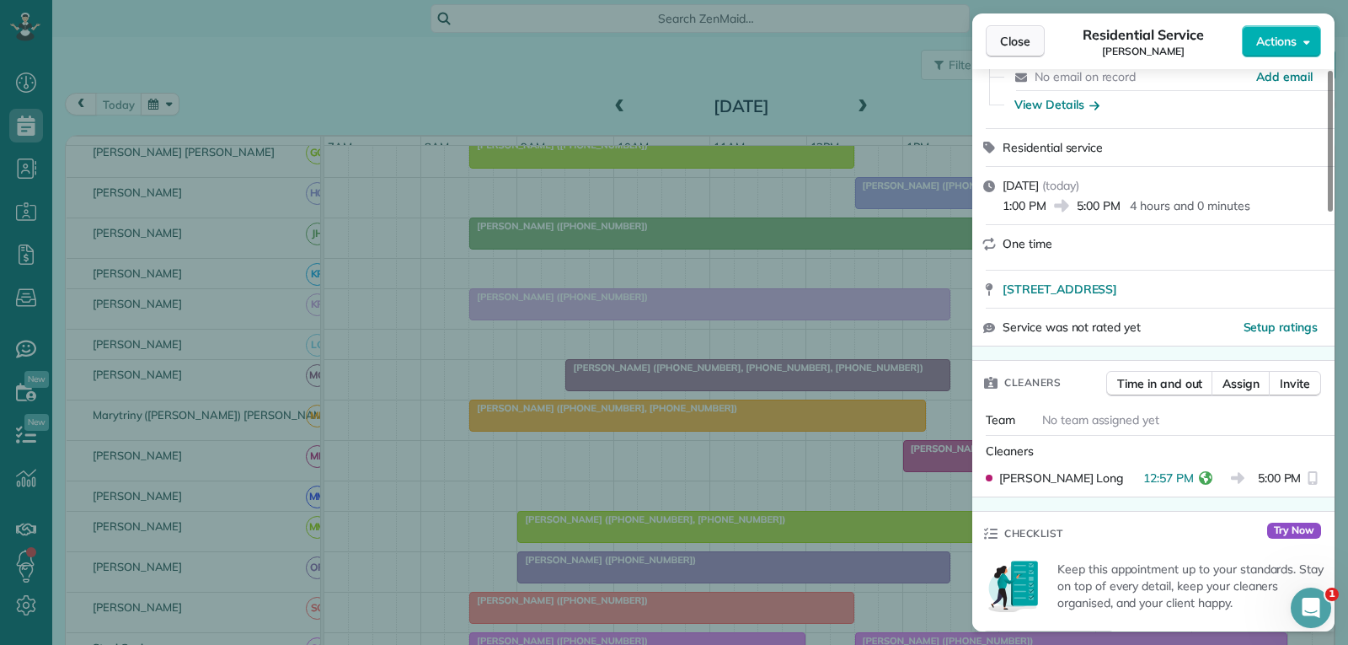
click at [1017, 44] on span "Close" at bounding box center [1015, 41] width 30 height 17
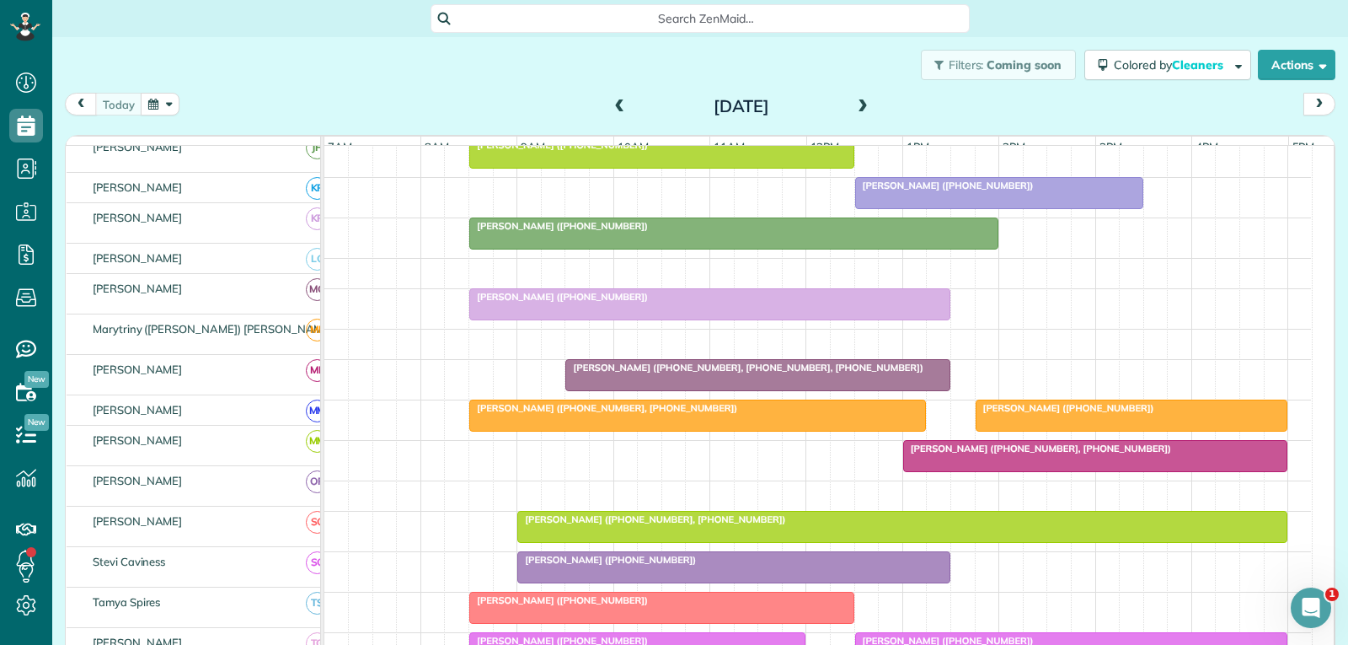
scroll to position [590, 0]
